Goal: Transaction & Acquisition: Register for event/course

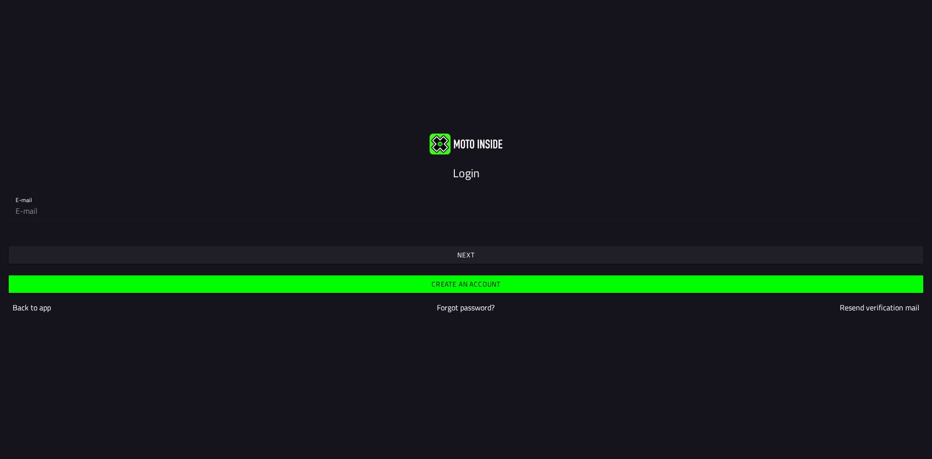
click at [67, 200] on div "E-mail" at bounding box center [466, 204] width 901 height 31
click at [58, 216] on input "email" at bounding box center [466, 210] width 901 height 19
type input "[EMAIL_ADDRESS][DOMAIN_NAME]"
click at [509, 253] on span "Next" at bounding box center [465, 254] width 899 height 17
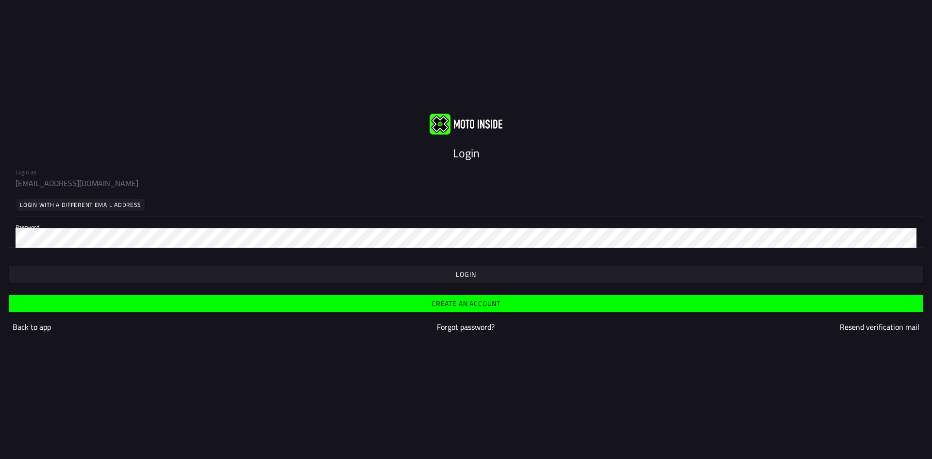
click at [439, 271] on span "button" at bounding box center [465, 274] width 899 height 17
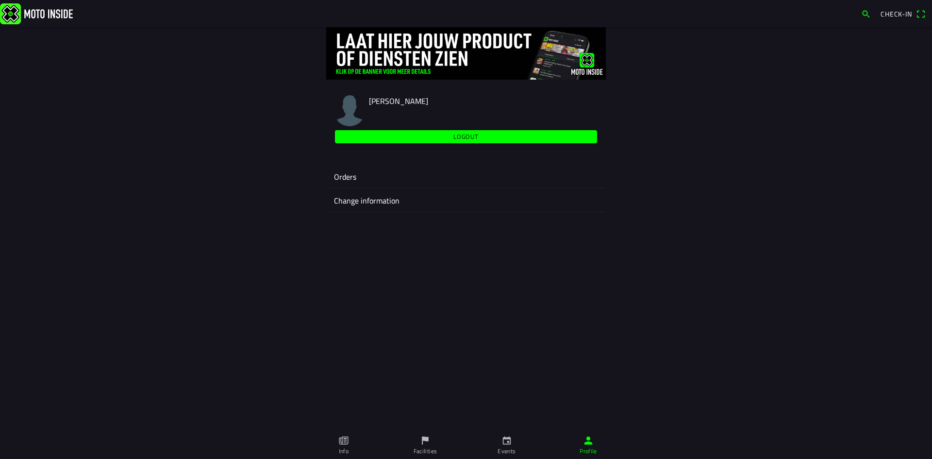
click at [504, 443] on icon "calendar" at bounding box center [506, 440] width 11 height 11
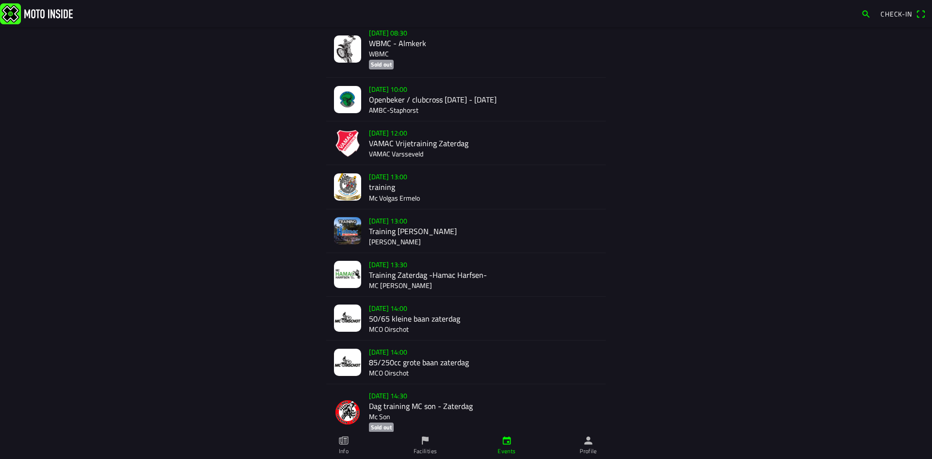
scroll to position [291, 0]
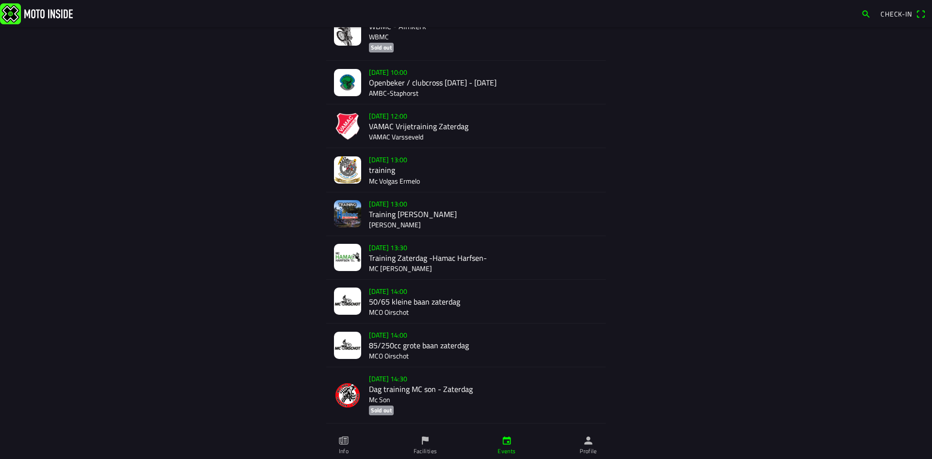
click at [443, 260] on div "[DATE] 13:30 Training Zaterdag -Hamac Harfsen- MC [PERSON_NAME]" at bounding box center [483, 257] width 229 height 43
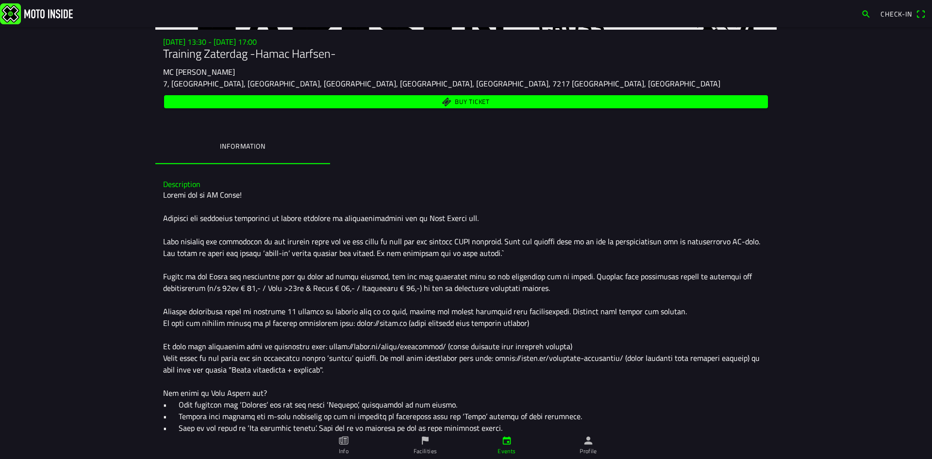
scroll to position [135, 0]
click at [468, 102] on span "Buy ticket" at bounding box center [472, 103] width 35 height 6
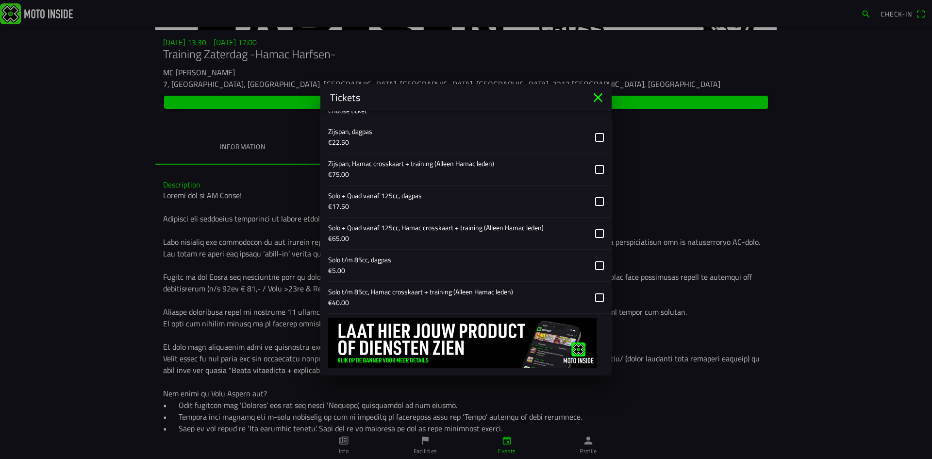
scroll to position [333, 0]
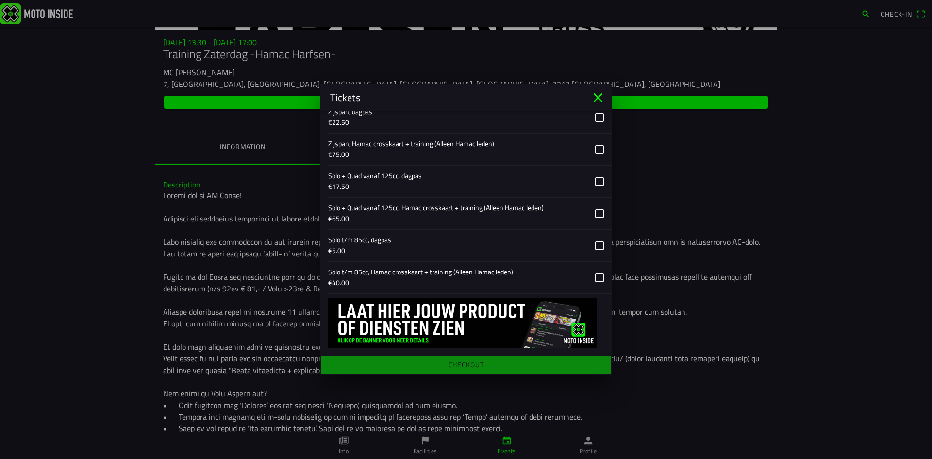
click at [594, 248] on button "button" at bounding box center [469, 246] width 283 height 32
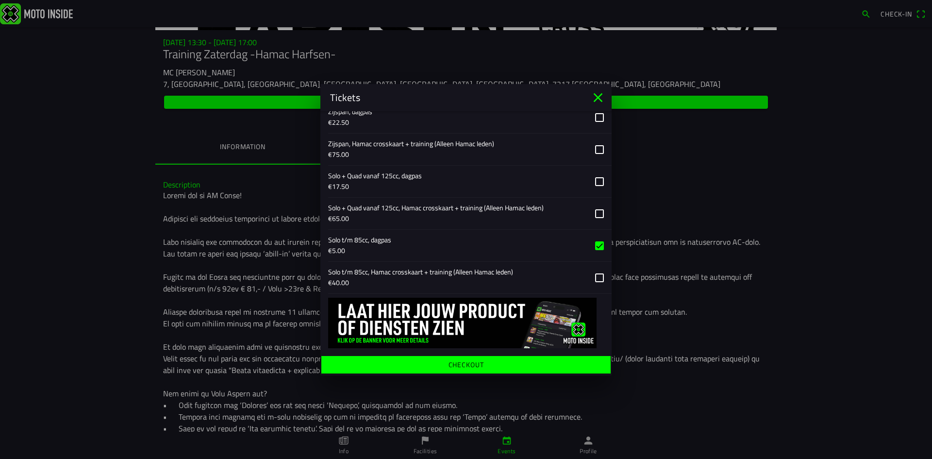
click at [481, 366] on span "Checkout" at bounding box center [466, 363] width 274 height 17
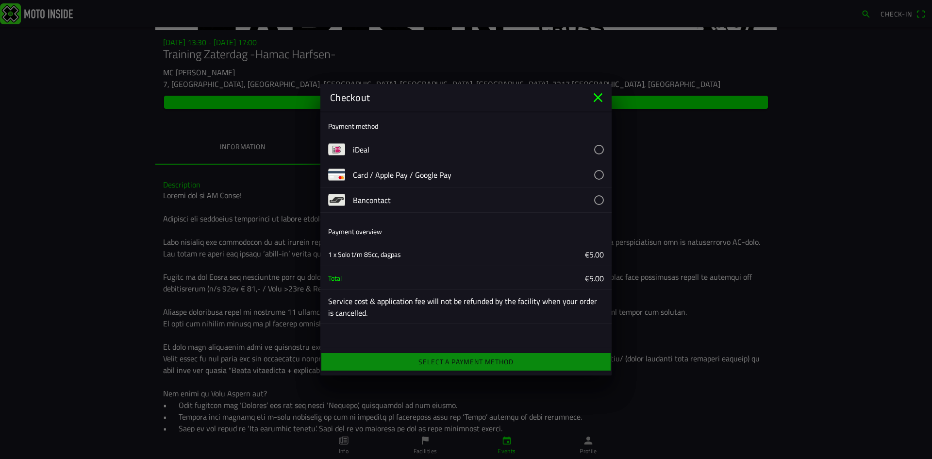
click at [600, 151] on button "button" at bounding box center [482, 149] width 259 height 25
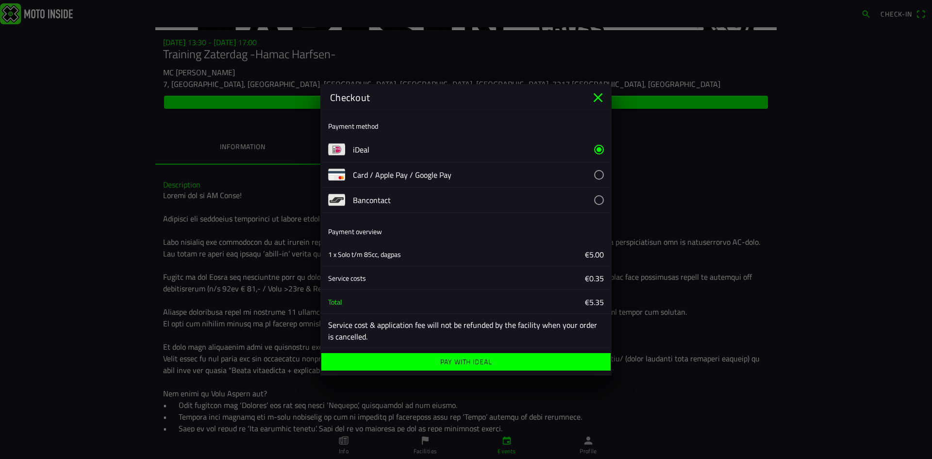
click at [478, 362] on ion-label "Pay with iDeal" at bounding box center [466, 361] width 52 height 7
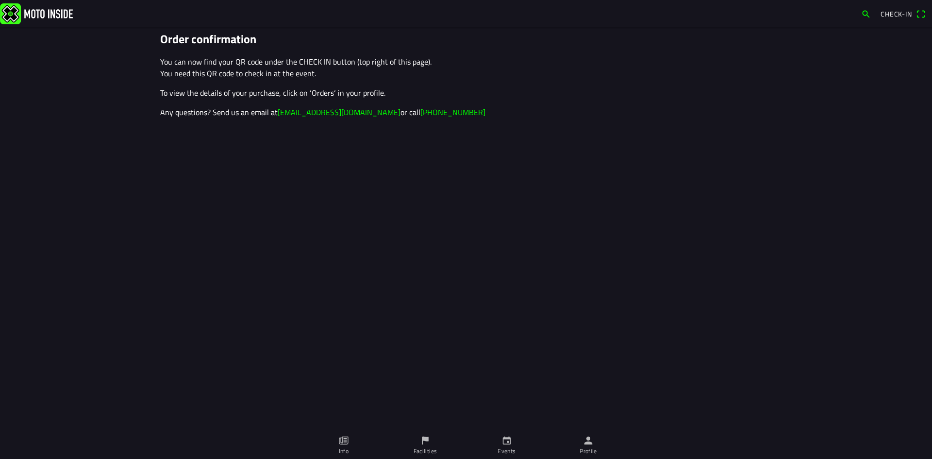
click at [905, 12] on span "Check-in" at bounding box center [897, 14] width 32 height 10
